Goal: Task Accomplishment & Management: Manage account settings

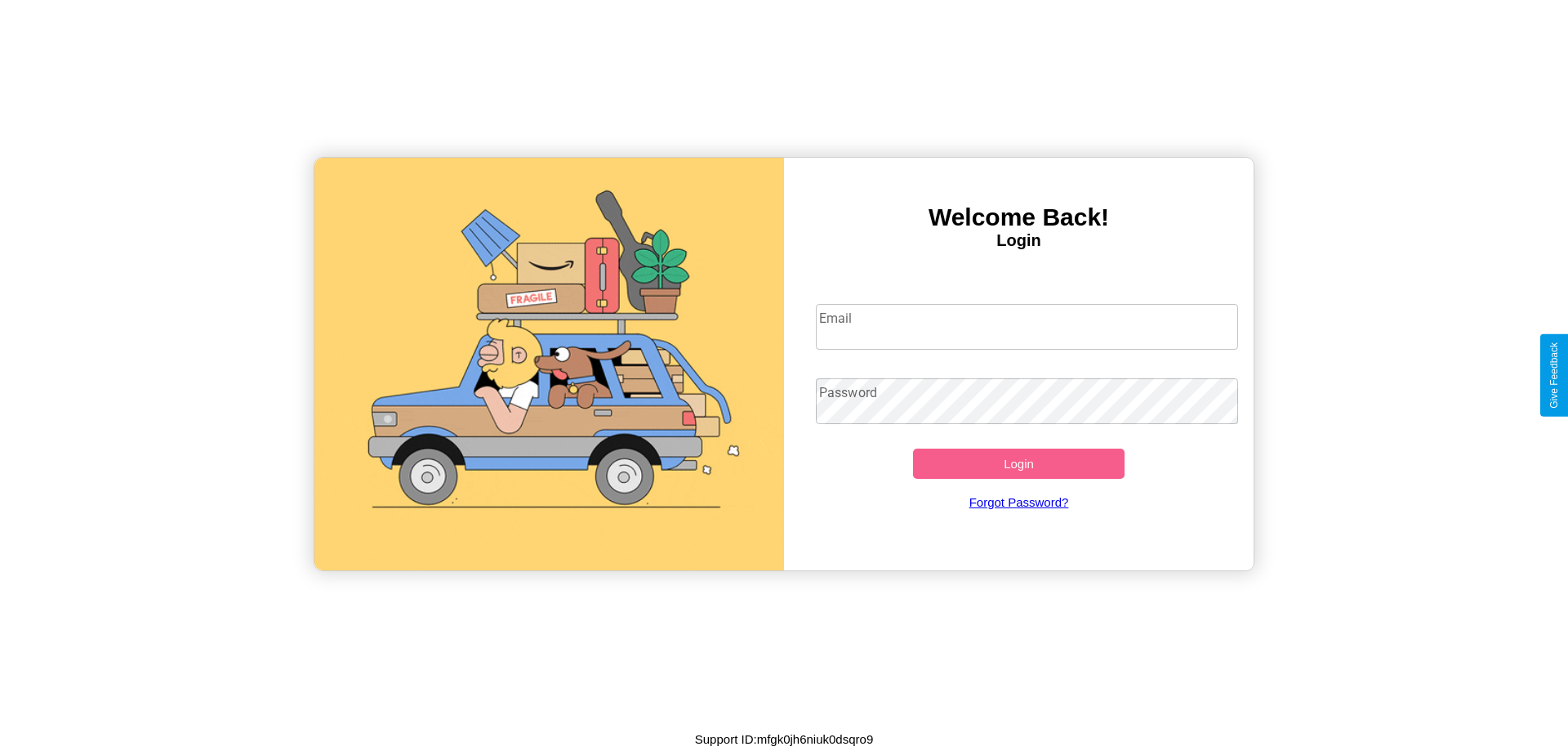
click at [1027, 326] on input "Email" at bounding box center [1027, 326] width 423 height 45
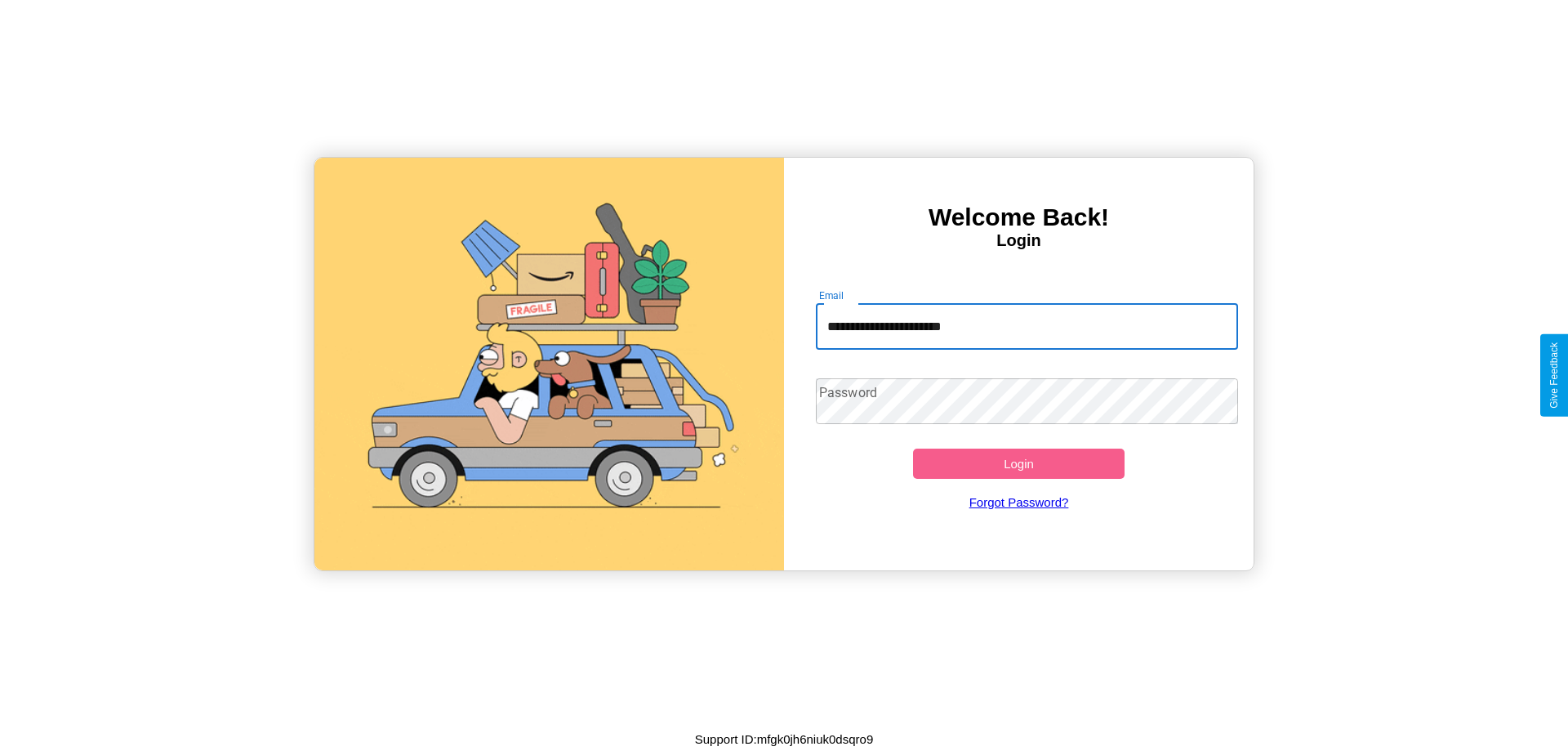
type input "**********"
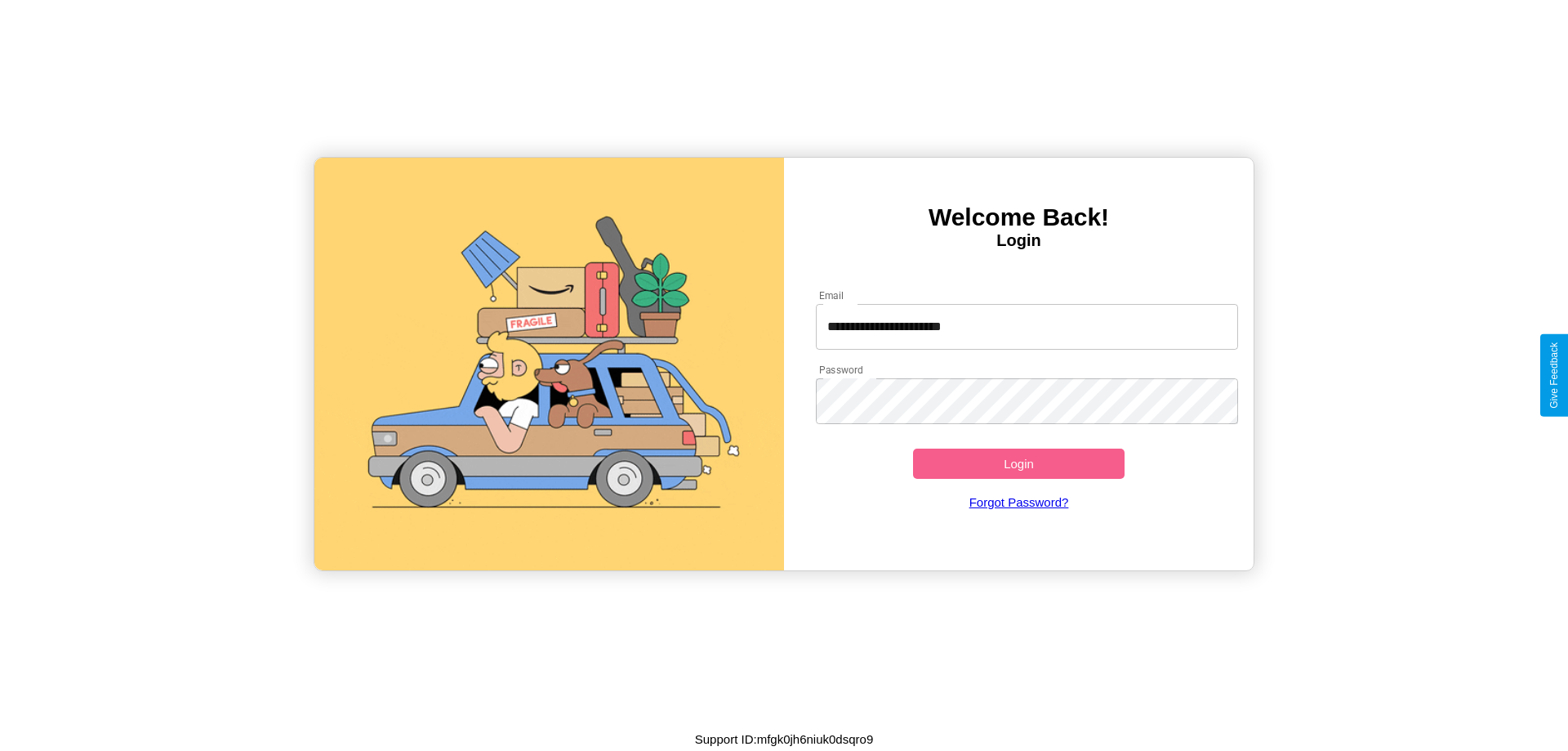
click at [1019, 463] on button "Login" at bounding box center [1019, 463] width 212 height 30
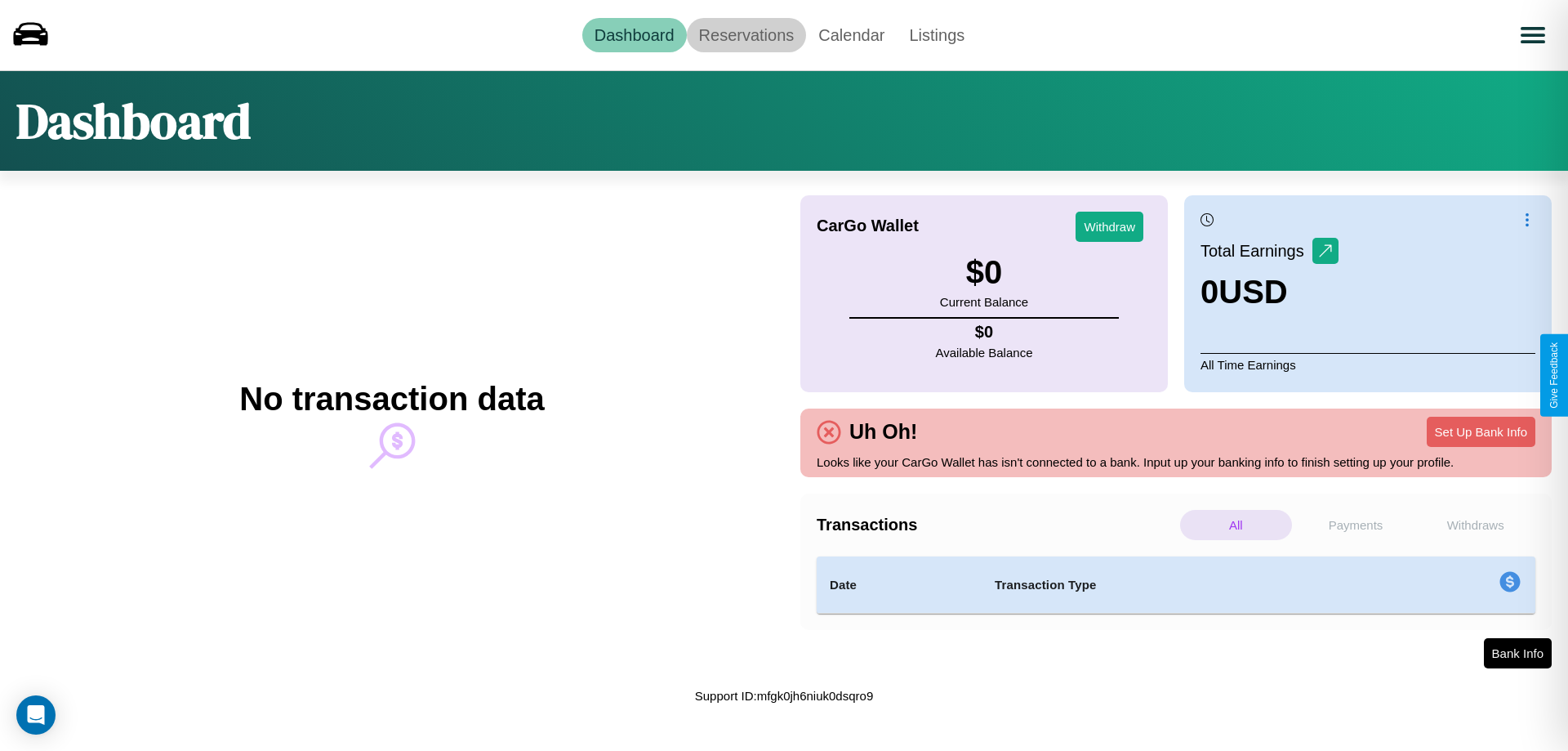
click at [745, 35] on link "Reservations" at bounding box center [746, 35] width 120 height 35
